Goal: Task Accomplishment & Management: Manage account settings

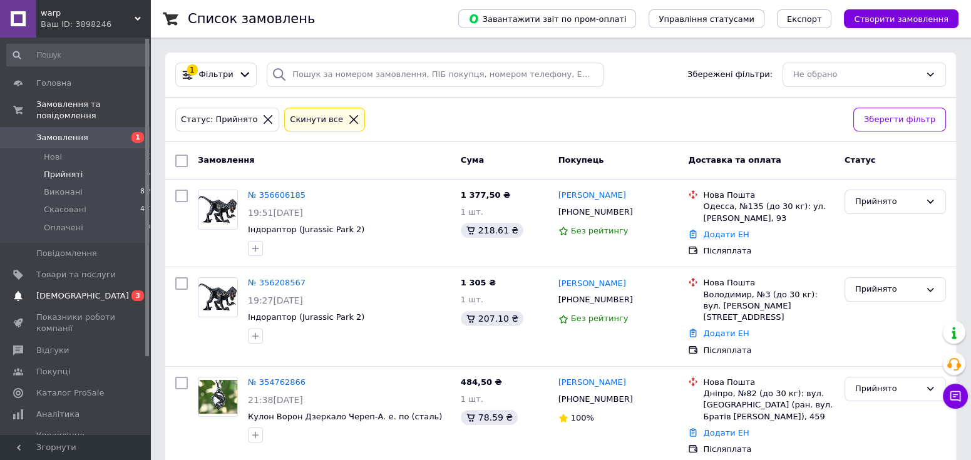
click at [65, 290] on span "[DEMOGRAPHIC_DATA]" at bounding box center [82, 295] width 93 height 11
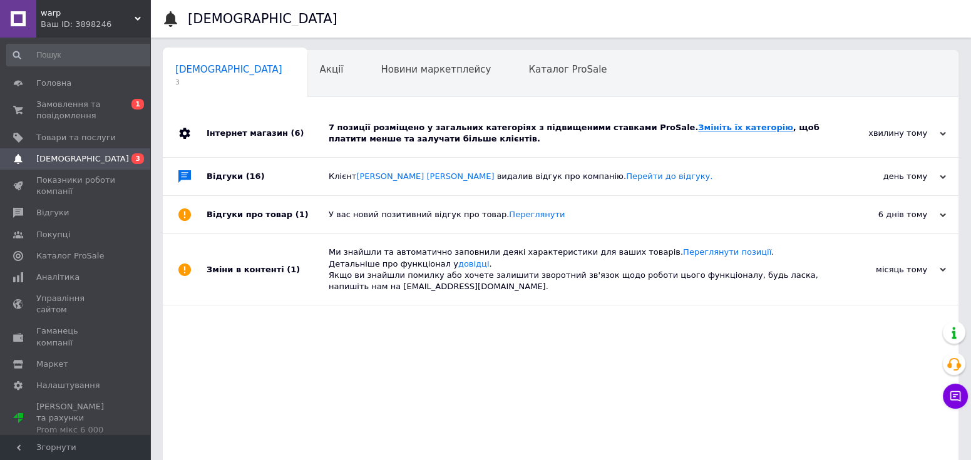
click at [698, 128] on link "Змініть їх категорію" at bounding box center [745, 127] width 95 height 9
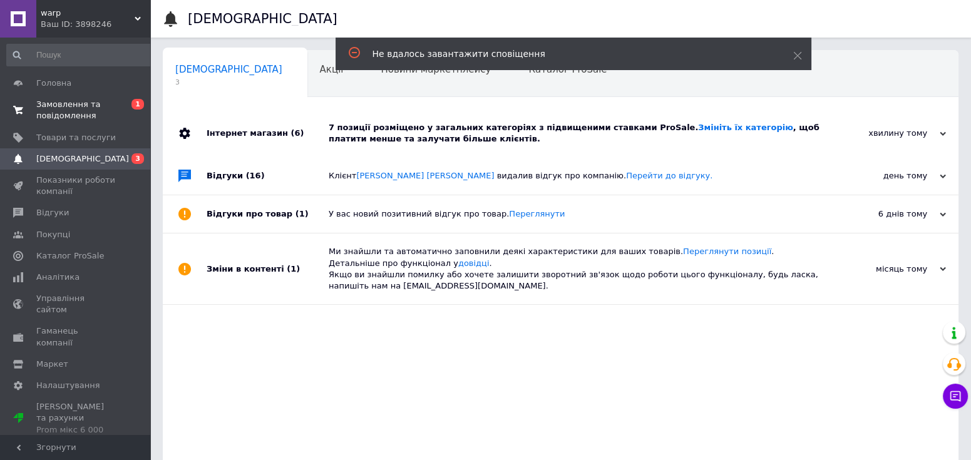
click at [68, 110] on span "Замовлення та повідомлення" at bounding box center [75, 110] width 79 height 23
